Goal: Task Accomplishment & Management: Complete application form

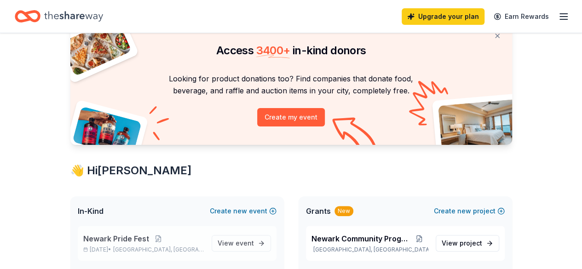
scroll to position [92, 0]
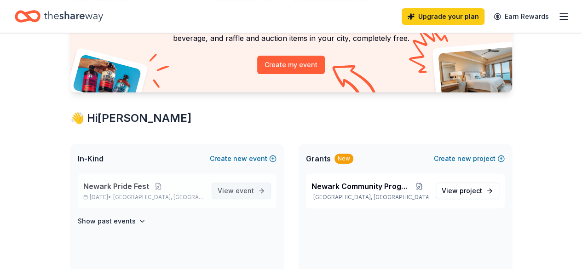
click at [254, 189] on link "View event" at bounding box center [241, 191] width 59 height 17
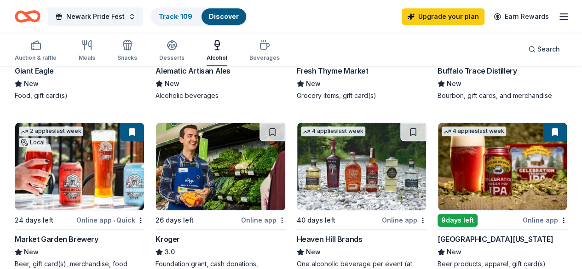
scroll to position [414, 0]
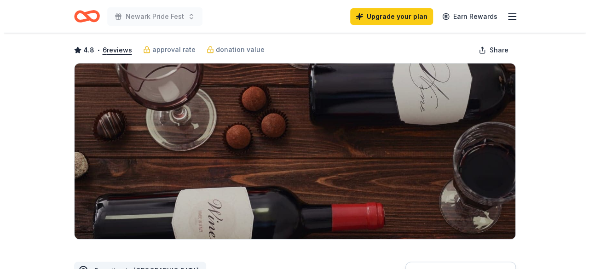
scroll to position [230, 0]
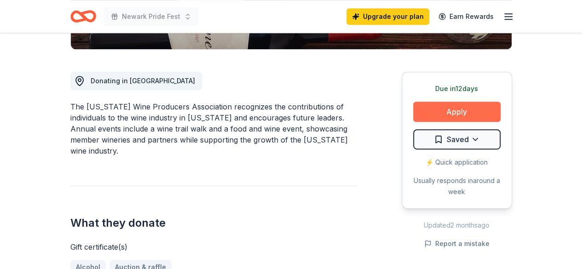
click at [441, 109] on button "Apply" at bounding box center [456, 112] width 87 height 20
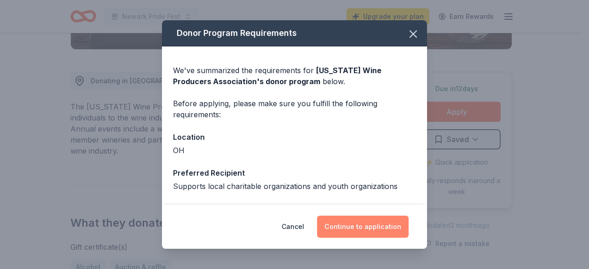
click at [341, 228] on button "Continue to application" at bounding box center [363, 227] width 92 height 22
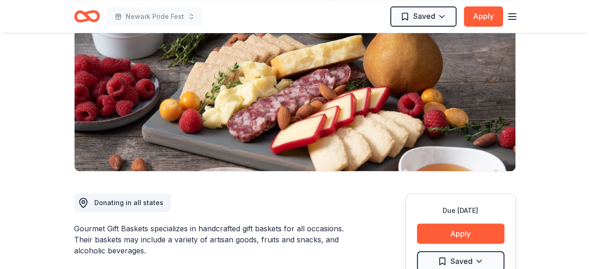
scroll to position [138, 0]
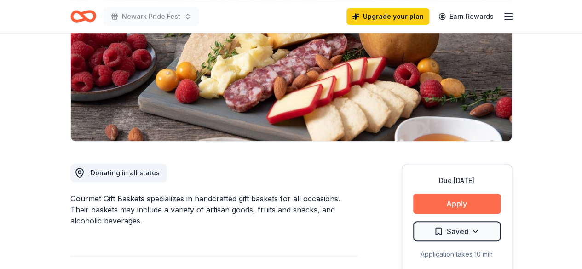
click at [418, 198] on button "Apply" at bounding box center [456, 204] width 87 height 20
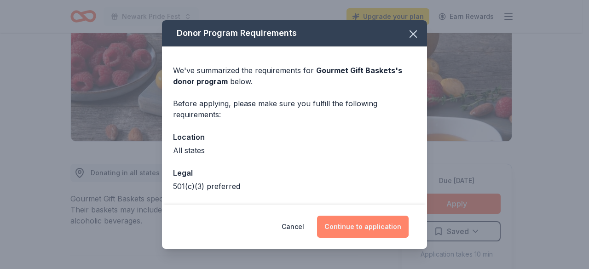
click at [376, 232] on button "Continue to application" at bounding box center [363, 227] width 92 height 22
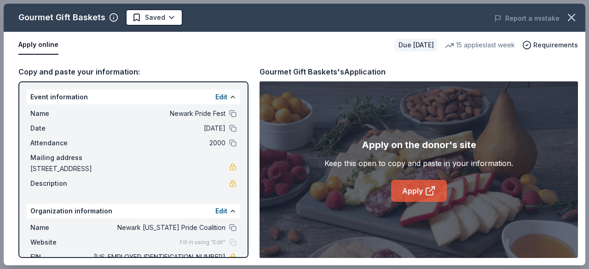
click at [408, 186] on link "Apply" at bounding box center [419, 191] width 56 height 22
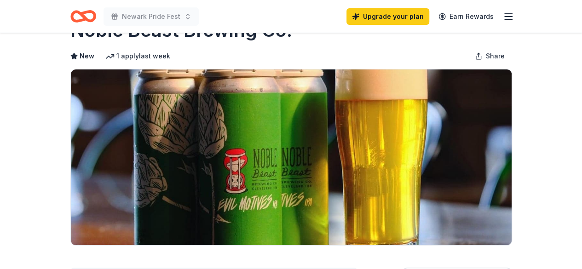
scroll to position [138, 0]
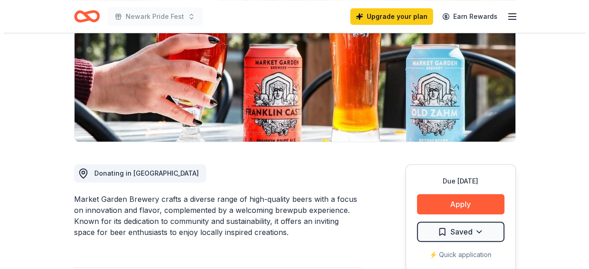
scroll to position [138, 0]
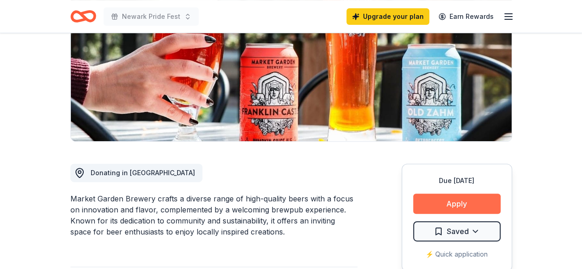
click at [468, 202] on button "Apply" at bounding box center [456, 204] width 87 height 20
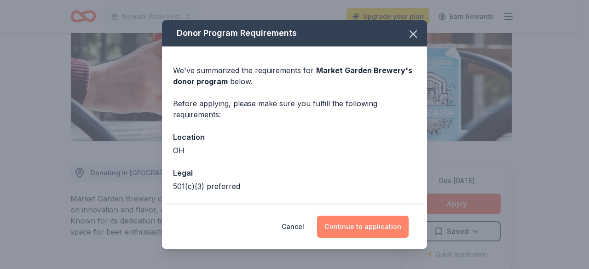
click at [382, 236] on button "Continue to application" at bounding box center [363, 227] width 92 height 22
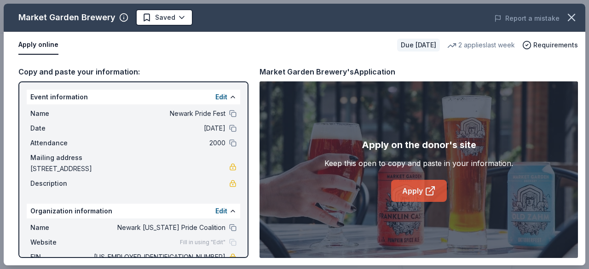
click at [412, 200] on link "Apply" at bounding box center [419, 191] width 56 height 22
